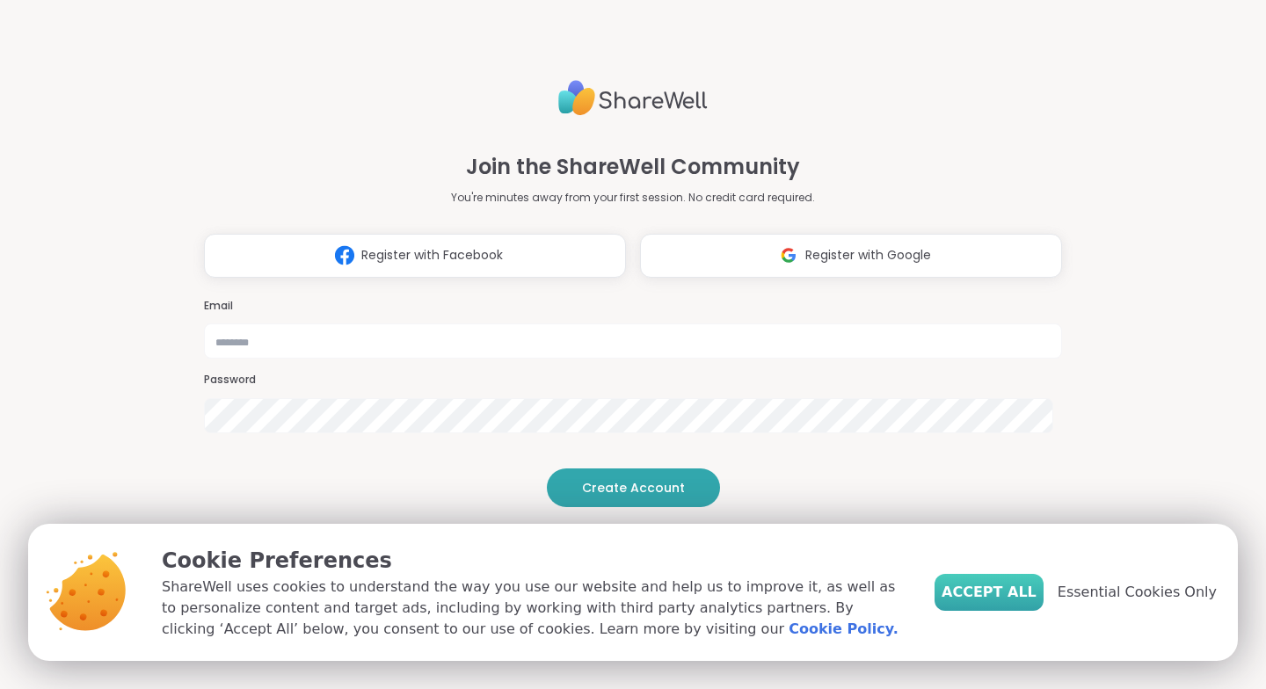
click at [1026, 594] on span "Accept All" at bounding box center [989, 592] width 95 height 21
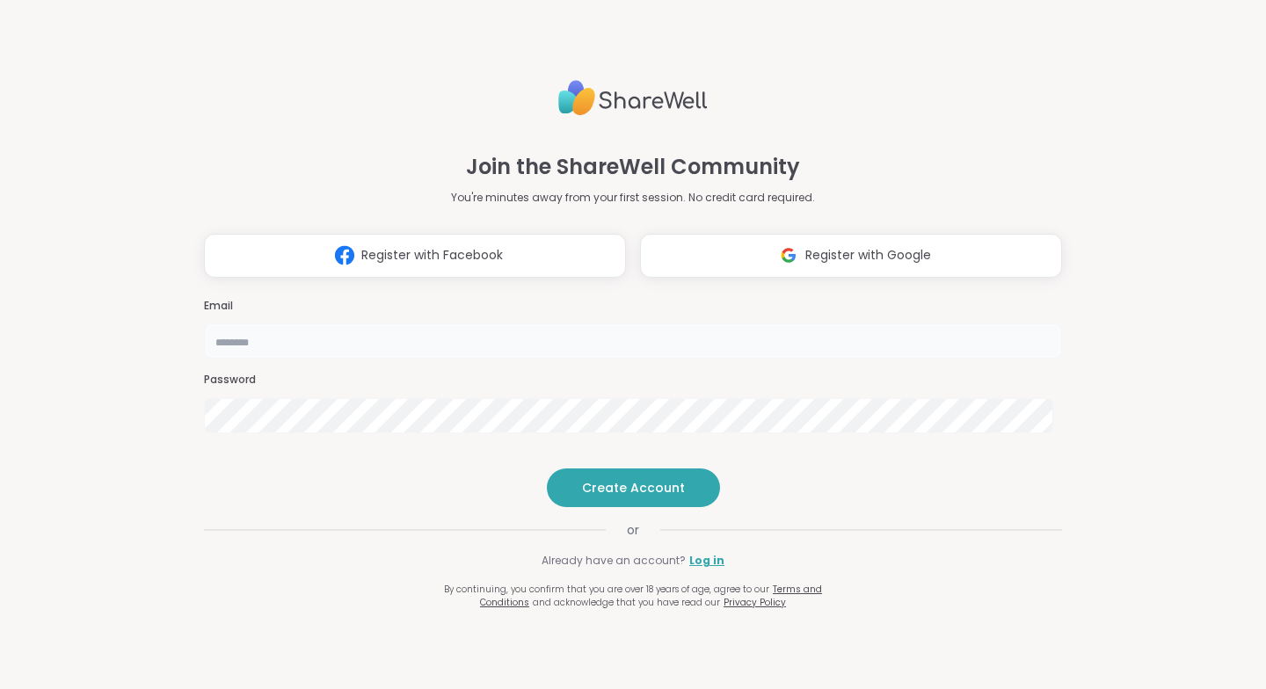
click at [561, 324] on input "email" at bounding box center [633, 341] width 858 height 35
type input "**********"
